Goal: Transaction & Acquisition: Purchase product/service

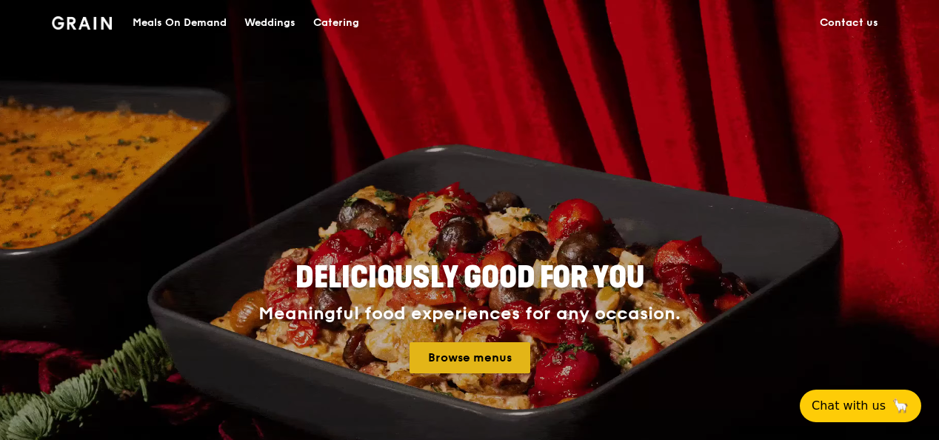
click at [447, 352] on link "Browse menus" at bounding box center [469, 357] width 121 height 31
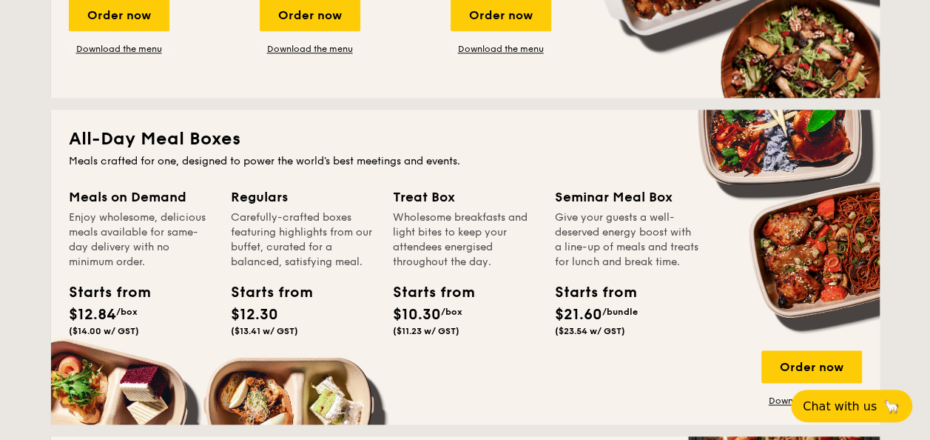
scroll to position [962, 0]
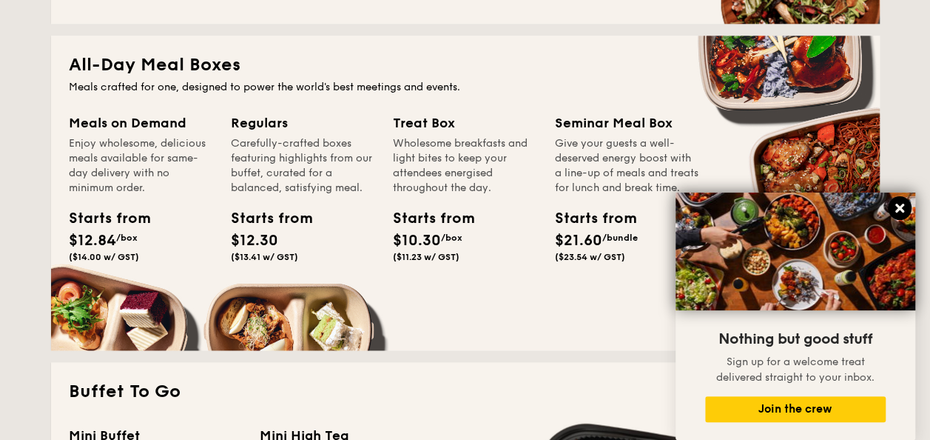
click at [899, 213] on icon at bounding box center [899, 207] width 13 height 13
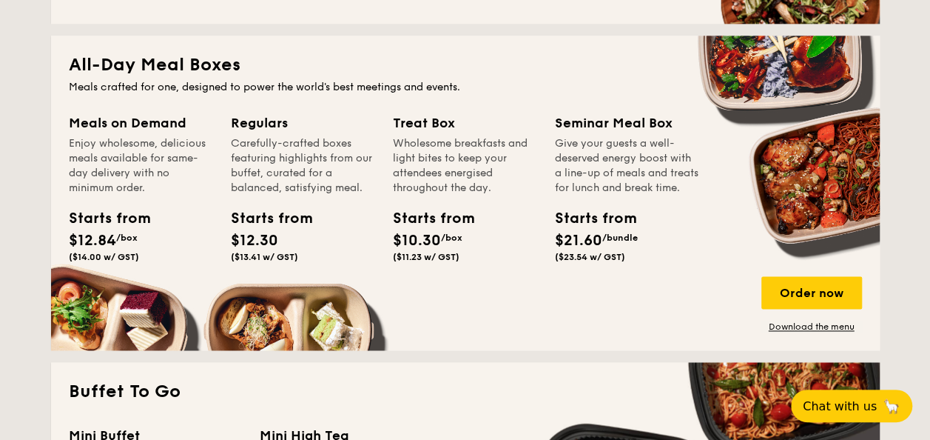
click at [136, 284] on div "Meals on Demand Enjoy wholesome, delicious meals available for same-day deliver…" at bounding box center [150, 208] width 162 height 191
click at [793, 295] on div "Order now" at bounding box center [812, 292] width 101 height 33
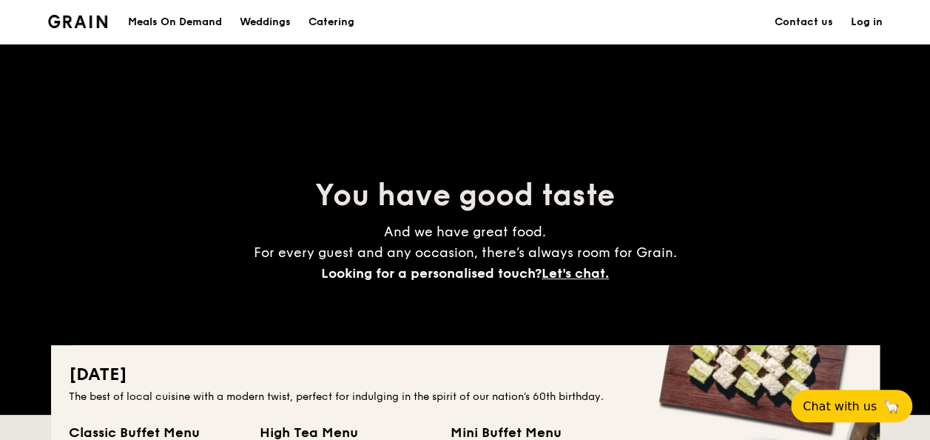
scroll to position [2580, 0]
